Goal: Information Seeking & Learning: Understand process/instructions

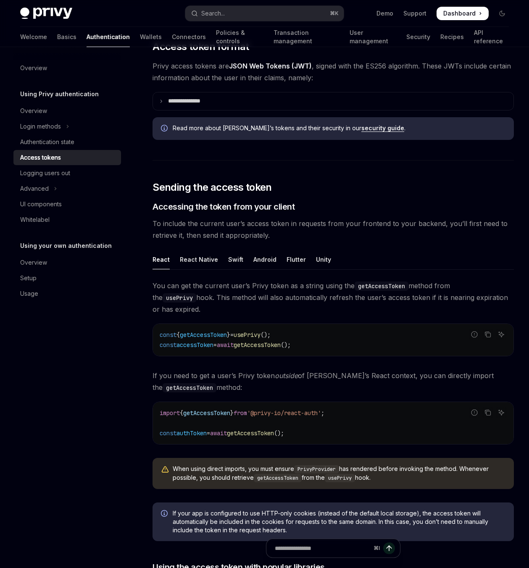
scroll to position [406, 0]
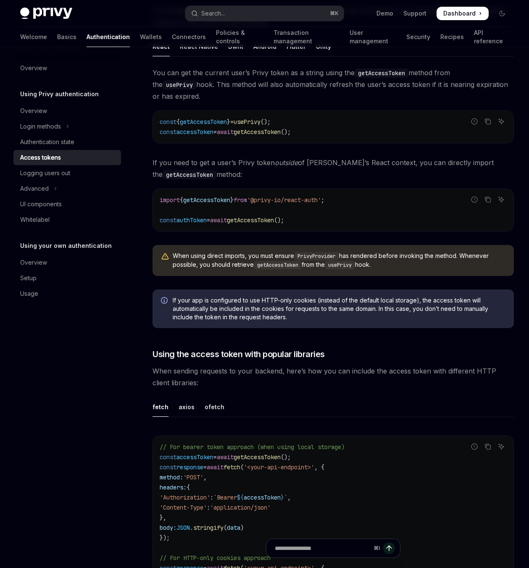
click at [274, 216] on span "getAccessToken" at bounding box center [250, 220] width 47 height 8
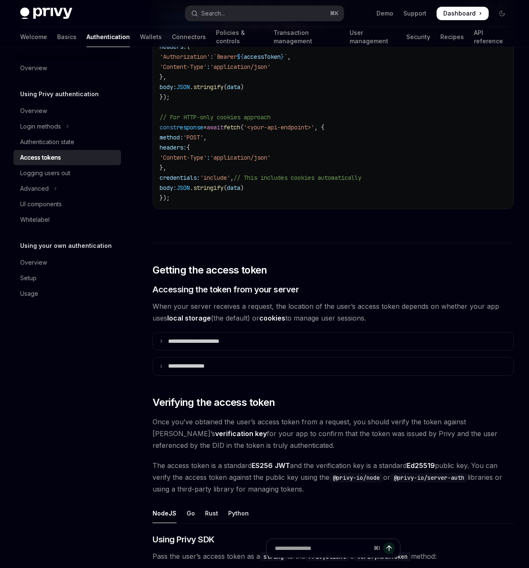
scroll to position [1054, 0]
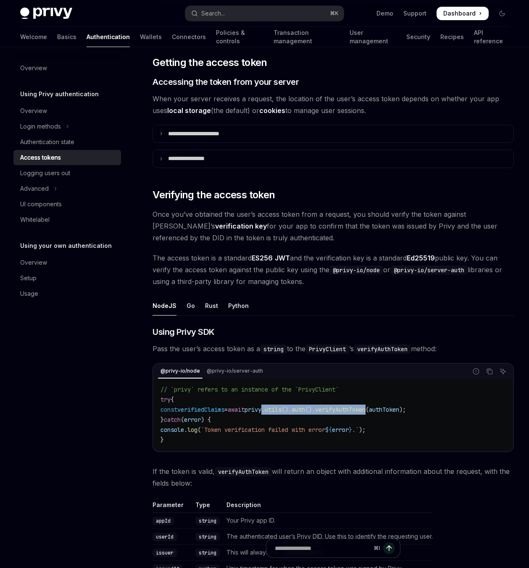
drag, startPoint x: 289, startPoint y: 398, endPoint x: 398, endPoint y: 398, distance: 109.2
click at [398, 406] on span "const verifiedClaims = await privy . utils (). auth (). verifyAuthToken ( authT…" at bounding box center [282, 410] width 245 height 8
copy span ". utils (). auth (). verifyAuthToken"
click at [228, 12] on button "Search... ⌘ K" at bounding box center [264, 13] width 158 height 15
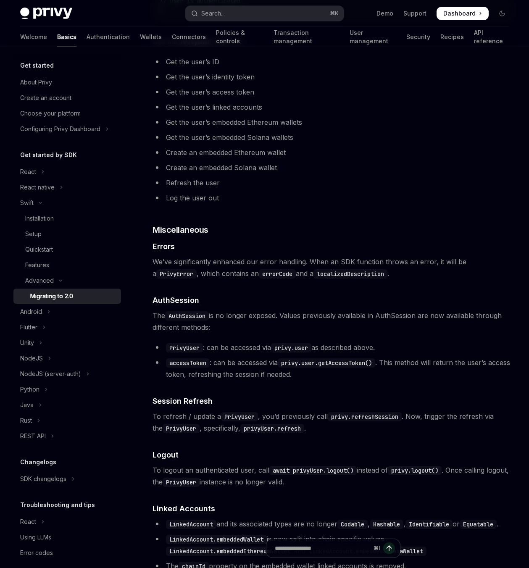
scroll to position [1431, 0]
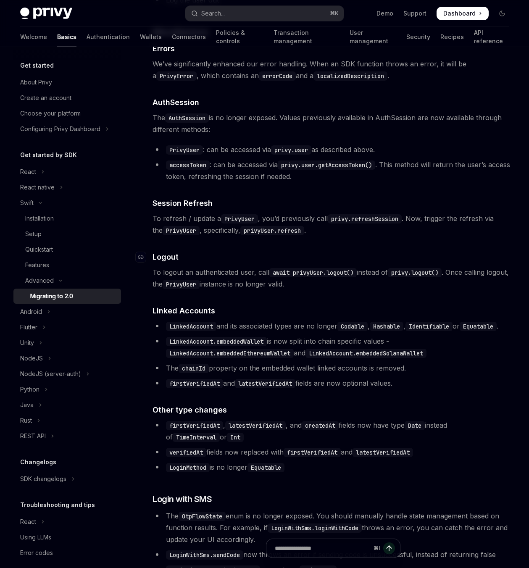
click at [283, 259] on h4 "​ Logout" at bounding box center [332, 256] width 361 height 11
type textarea "*"
